Goal: Entertainment & Leisure: Browse casually

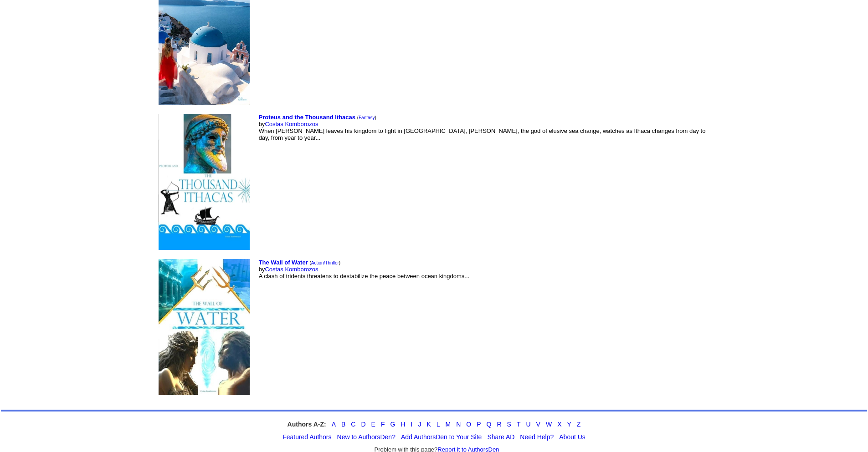
scroll to position [4085, 0]
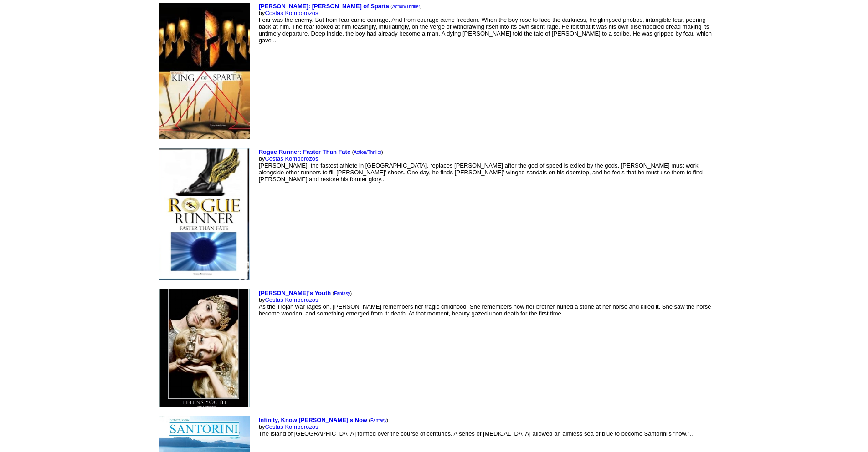
scroll to position [4085, 0]
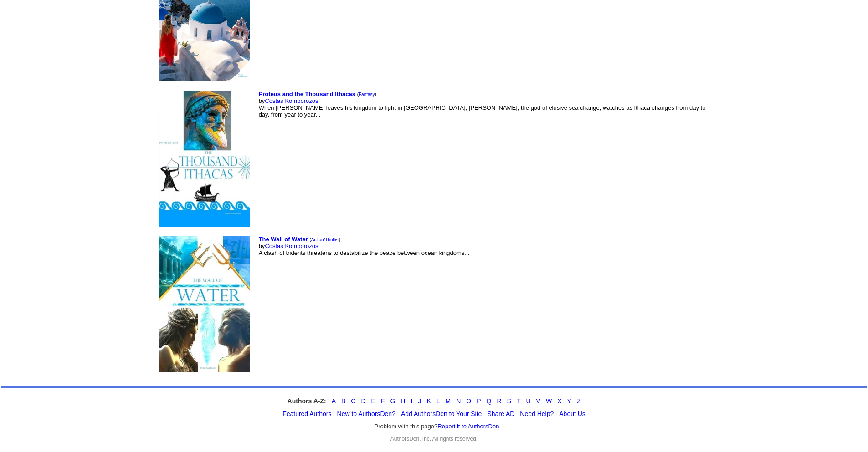
scroll to position [3633, 0]
